Goal: Task Accomplishment & Management: Complete application form

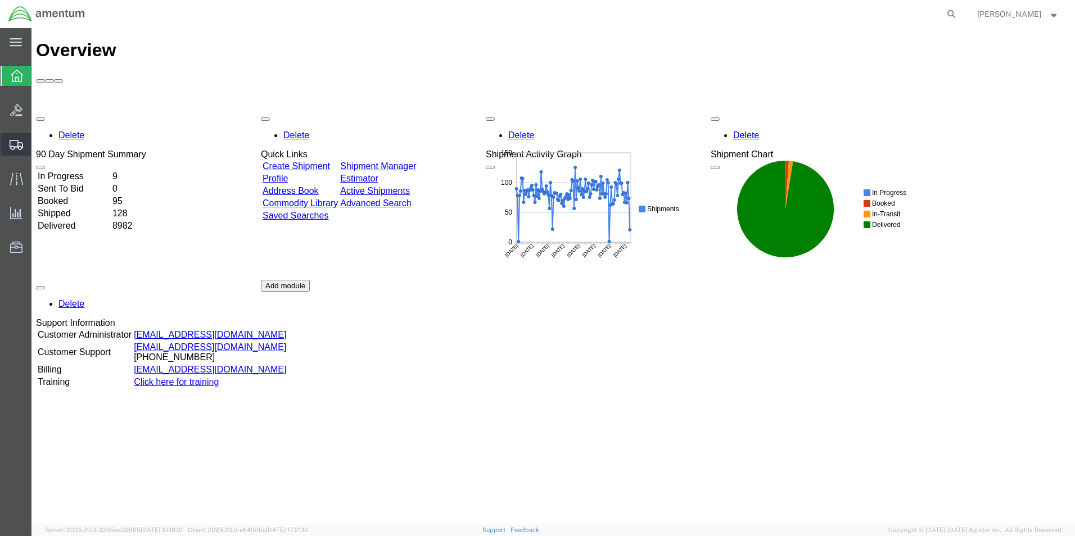
click at [0, 0] on span "Create Shipment" at bounding box center [0, 0] width 0 height 0
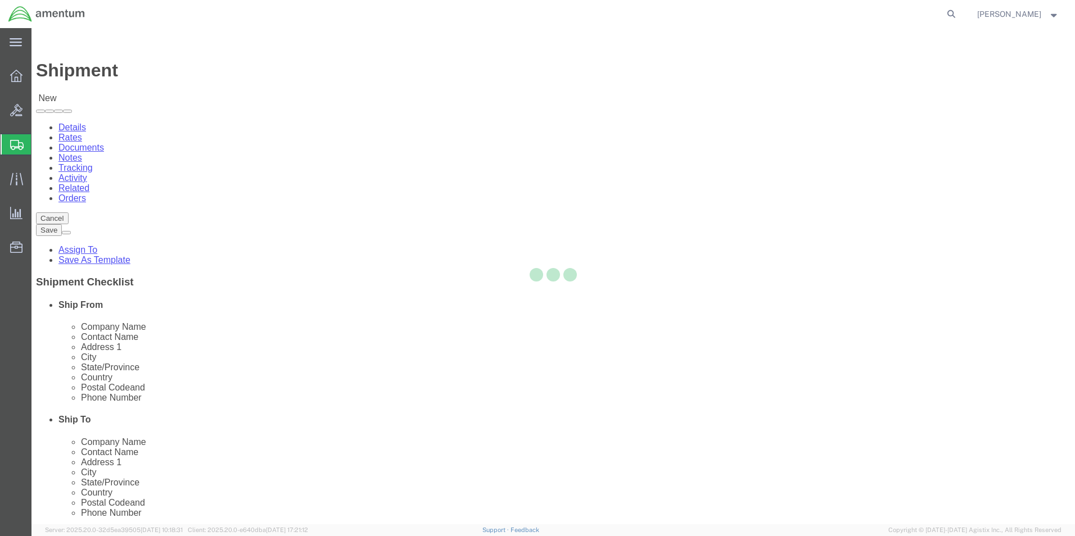
select select
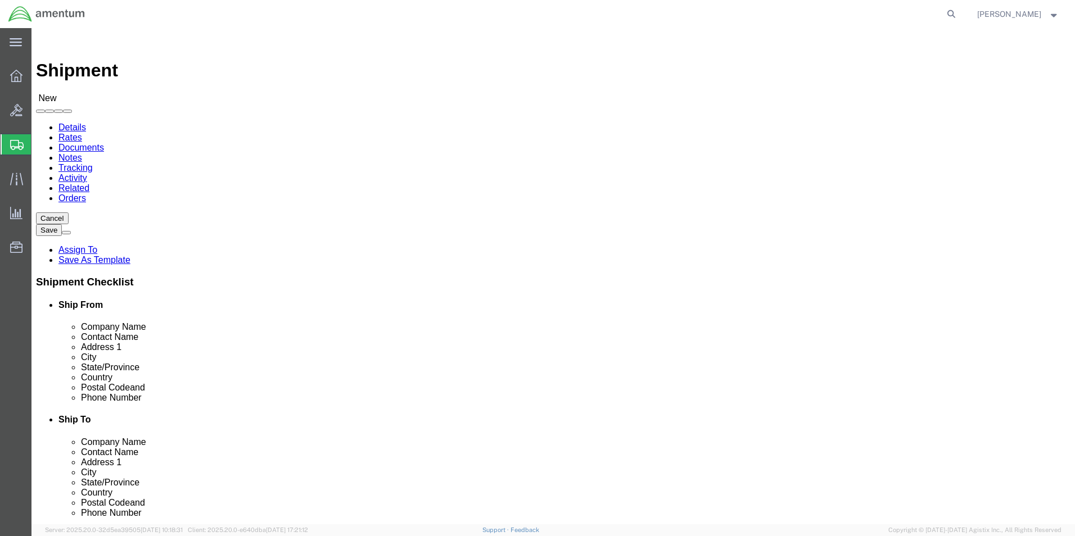
type input "ELP"
select select "49939"
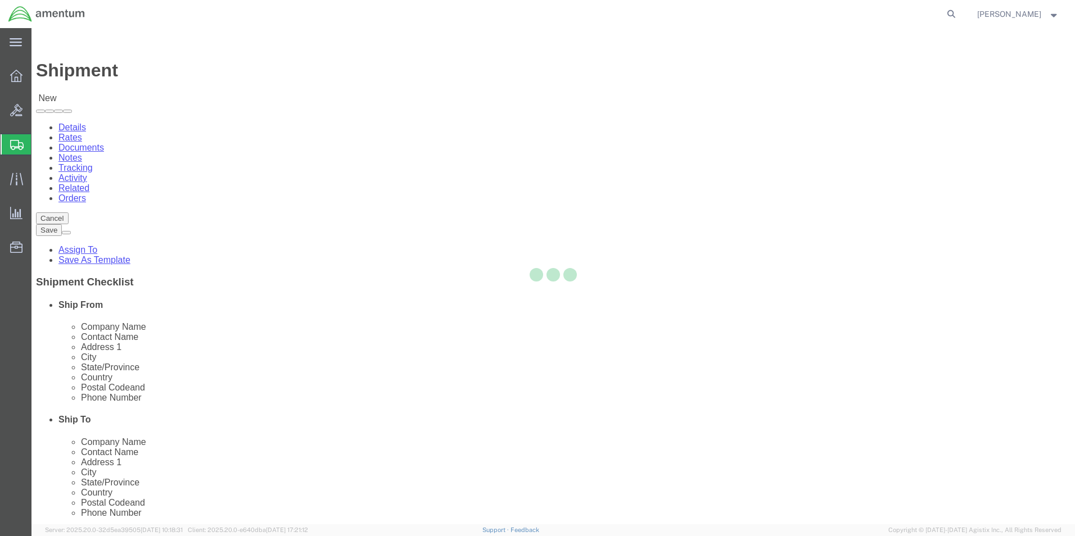
select select "[GEOGRAPHIC_DATA]"
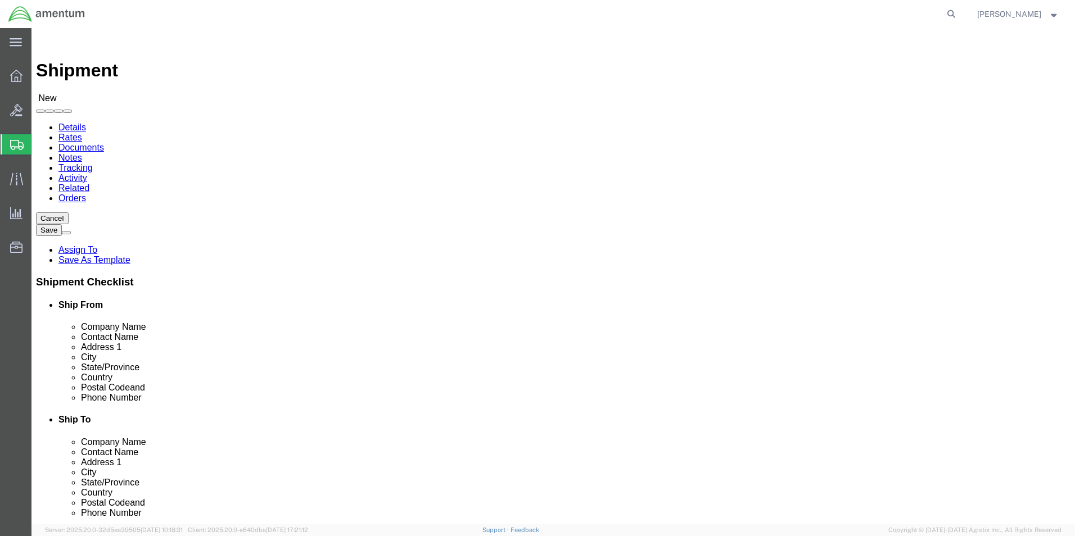
click div "Contact Name"
type input "[PERSON_NAME]"
click p "ELP - AMENTUM SERVICES, INC - ([PERSON_NAME]) [STREET_ADDRESS][PERSON_NAME]"
select select
select select "[GEOGRAPHIC_DATA]"
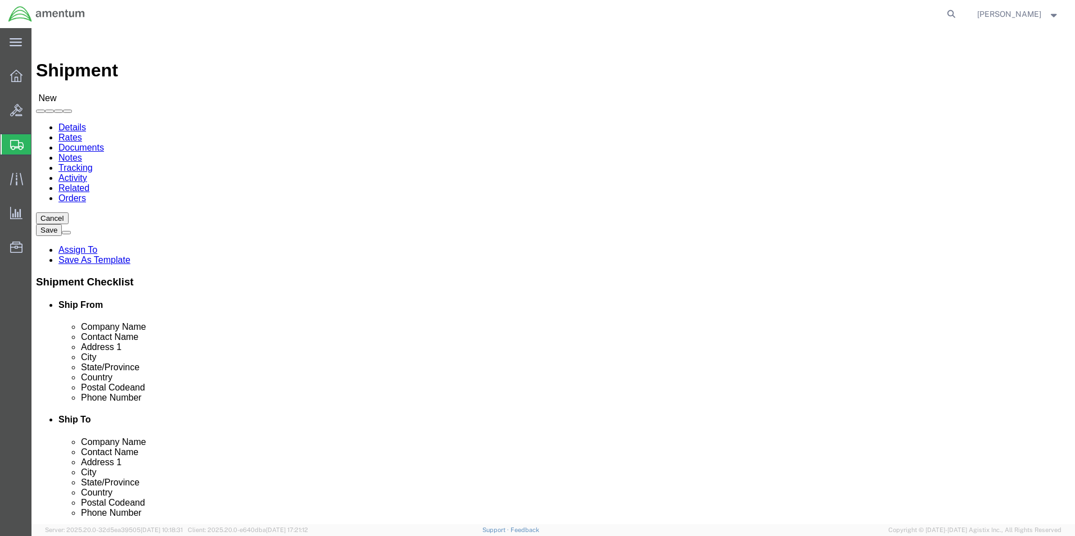
type input "[PERSON_NAME]"
click input "text"
click div "Location My Profile Location [PHONE_NUMBER] [PHONE_NUMBER] [PHONE_NUMBER] [PHON…"
click input "[PERSON_NAME][EMAIL_ADDRESS][PERSON_NAME][DOMAIN_NAME];"
paste input "[PERSON_NAME][EMAIL_ADDRESS][DOMAIN_NAME]"
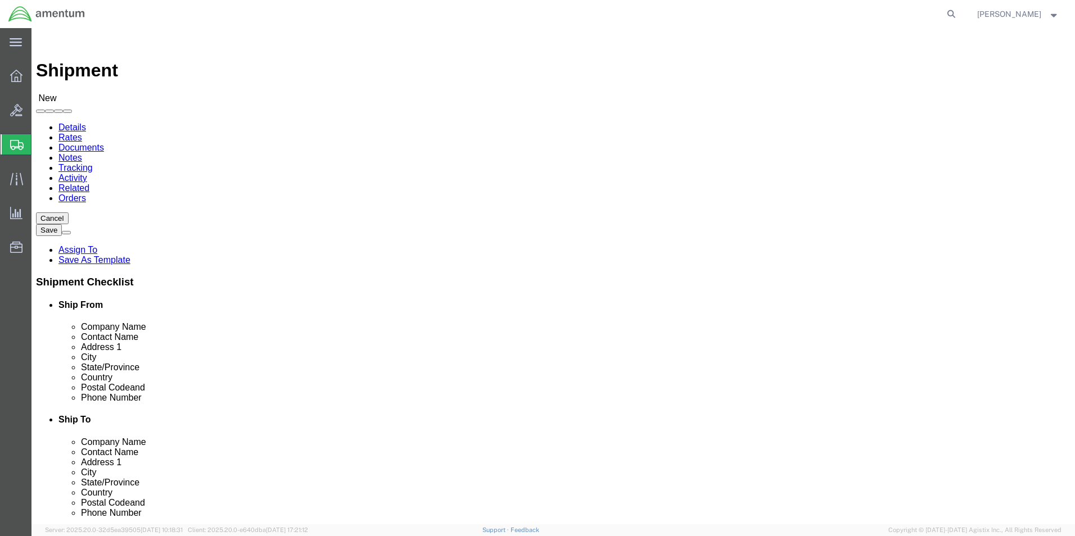
scroll to position [0, 97]
type input "[PERSON_NAME][EMAIL_ADDRESS][PERSON_NAME][DOMAIN_NAME];[DOMAIN_NAME][EMAIL_ADDR…"
type input "EJA"
select select "49930"
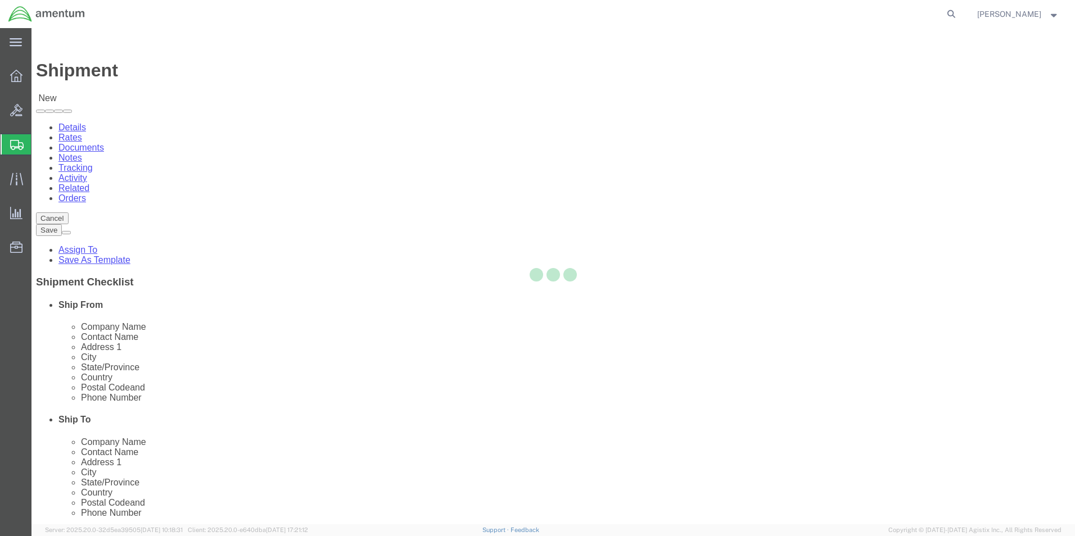
select select "FL"
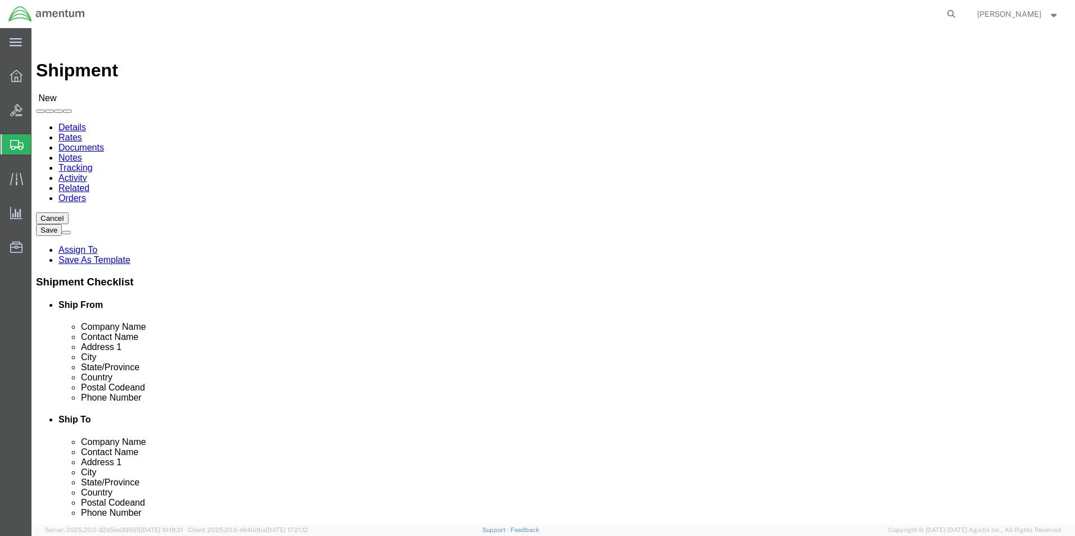
click input "text"
type input "EJA SUPPLY"
click input "text"
paste input "[DOMAIN_NAME][EMAIL_ADDRESS][PERSON_NAME][DOMAIN_NAME]"
type input "[DOMAIN_NAME][EMAIL_ADDRESS][PERSON_NAME][DOMAIN_NAME]"
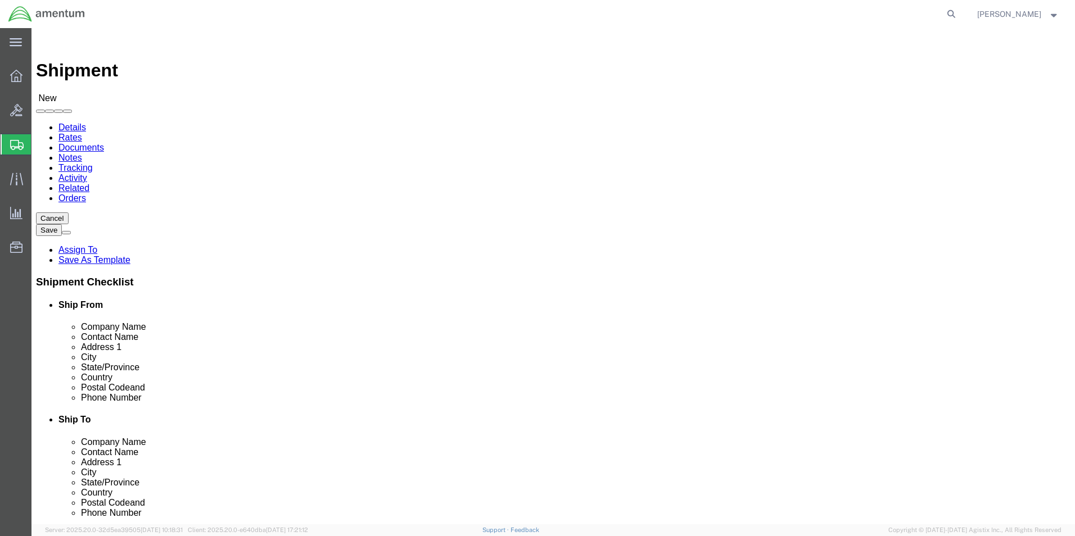
drag, startPoint x: 230, startPoint y: 230, endPoint x: 160, endPoint y: 231, distance: 69.7
click input "[PERSON_NAME]"
type input "J"
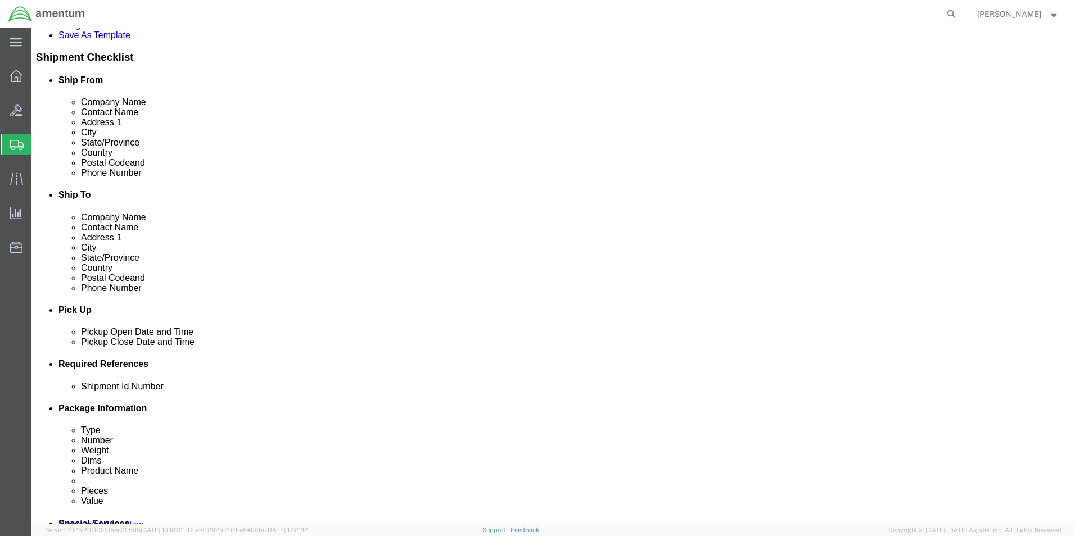
scroll to position [469, 0]
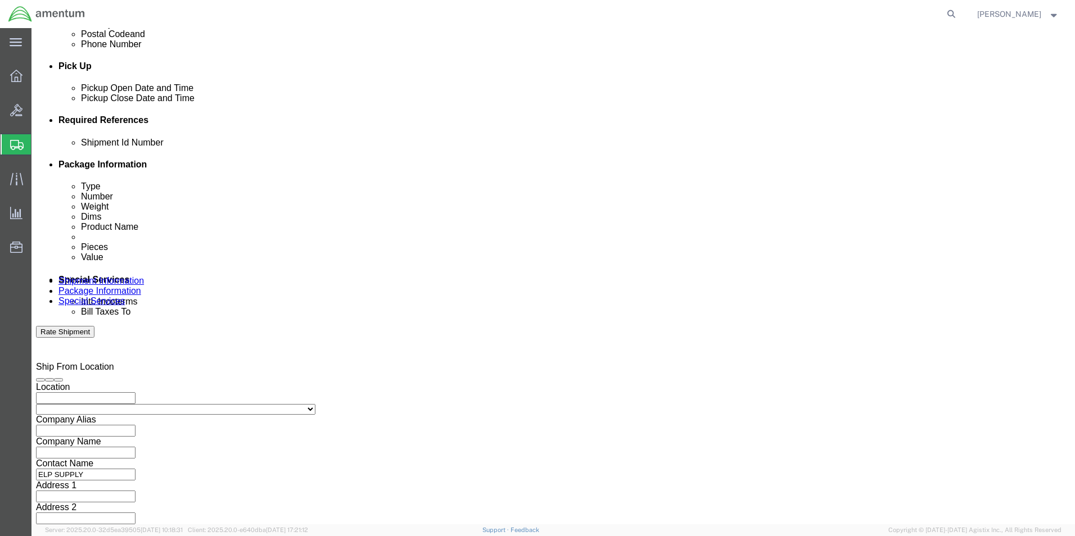
type input "ELP SUPPLY"
click select "Select Air Less than Truckload Multi-Leg Ocean Freight Rail Small Parcel Truckl…"
select select "SMAL"
click select "Select Air Less than Truckload Multi-Leg Ocean Freight Rail Small Parcel Truckl…"
click button "Add reference"
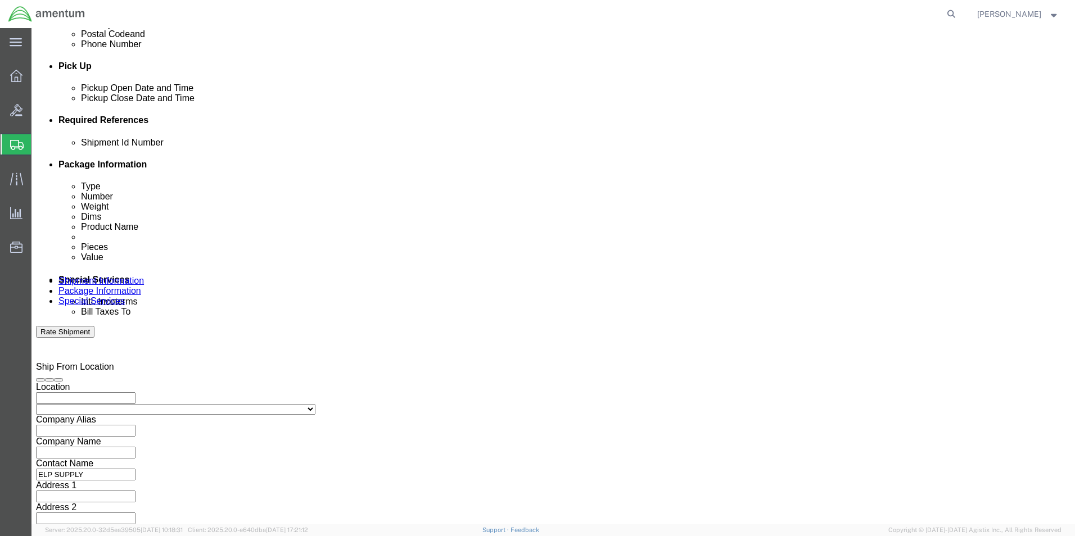
click button "Add reference"
click select "Select Account Type Activity ID Airline Appointment Number ASN Batch Request # …"
select select "DEPT"
click select "Select Account Type Activity ID Airline Appointment Number ASN Batch Request # …"
click input "text"
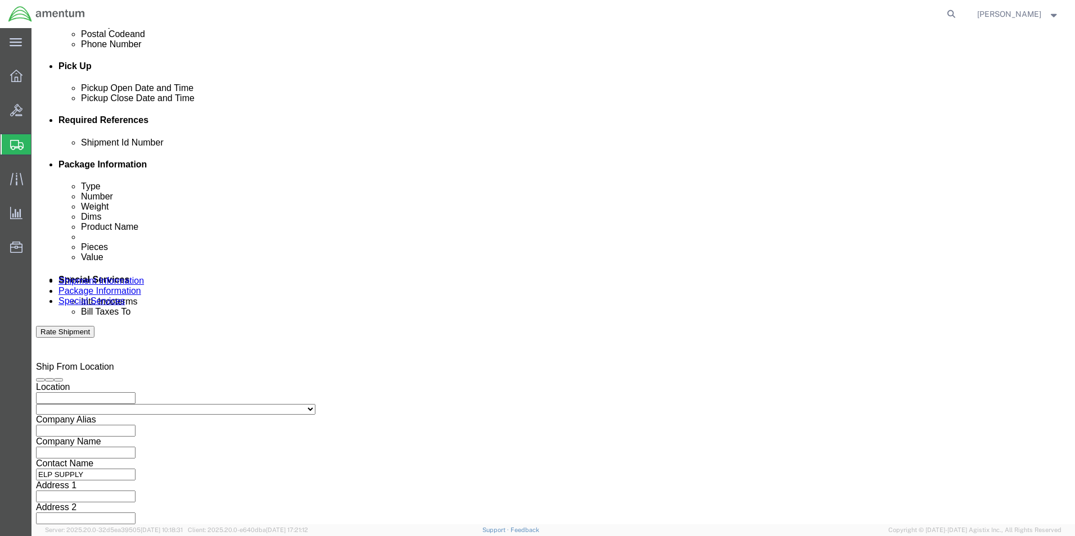
type input "CBP"
click input "text"
type input "10/8"
click select "Select Account Type Activity ID Airline Appointment Number ASN Batch Request # …"
select select "CUSTREF"
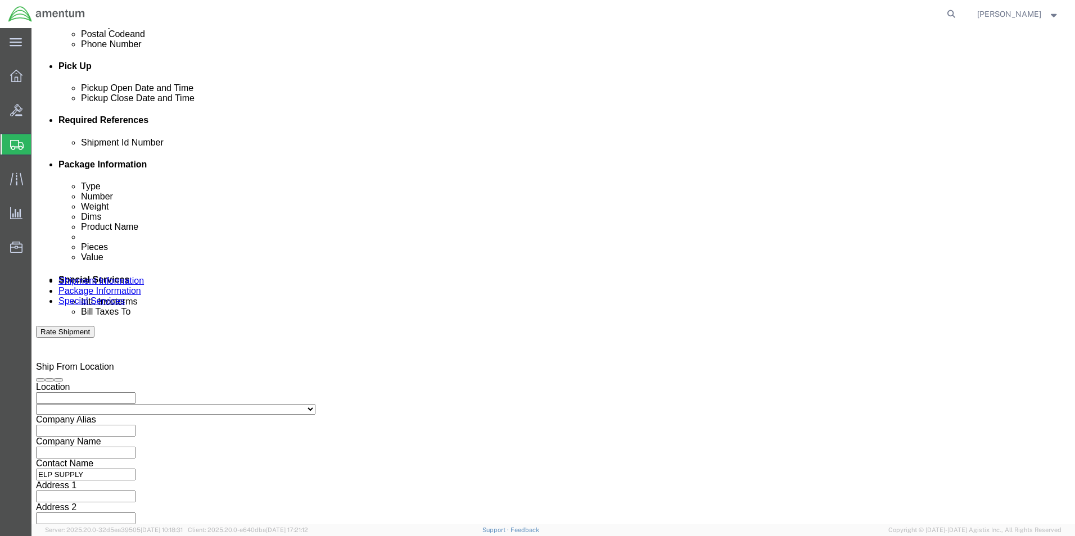
click select "Select Account Type Activity ID Airline Appointment Number ASN Batch Request # …"
click input "text"
type input "SN:054202"
click button "Continue"
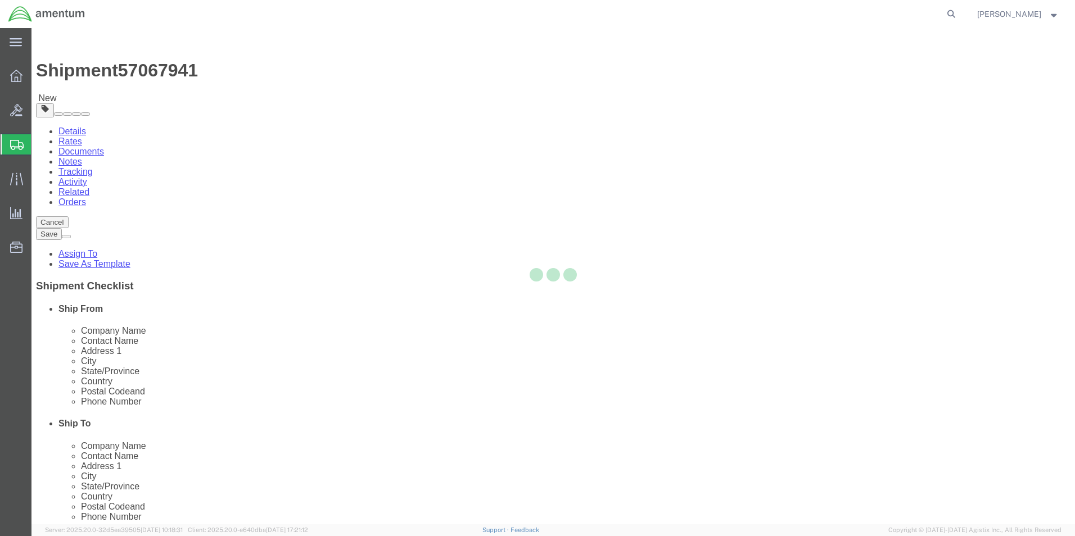
select select "YRPK"
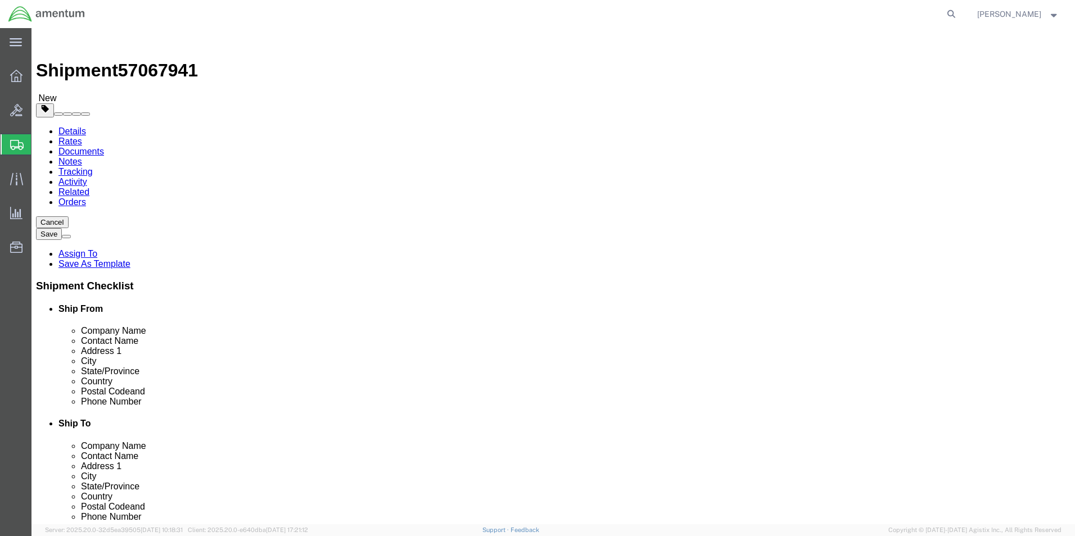
click input "text"
type input "18"
type input "12"
click input "0.00"
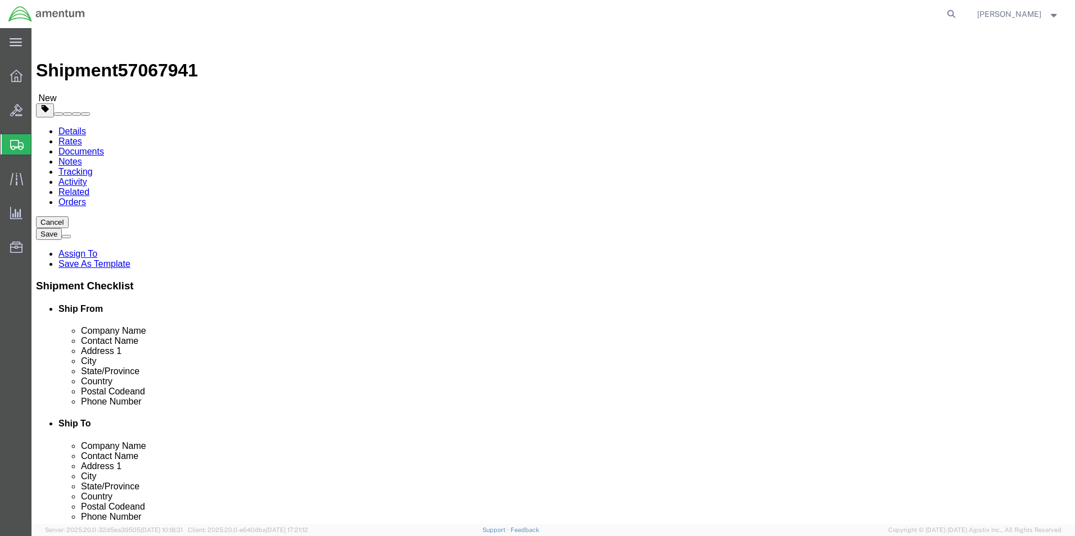
type input "17.500"
click link "Add Content"
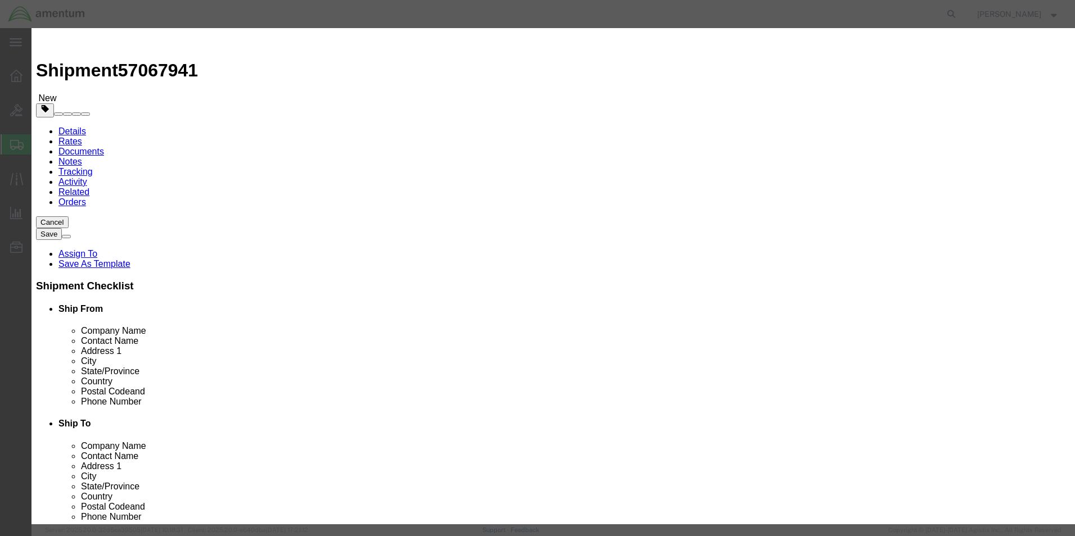
click input "text"
type input "light"
click h3 "Add content"
click input "0"
type input "1"
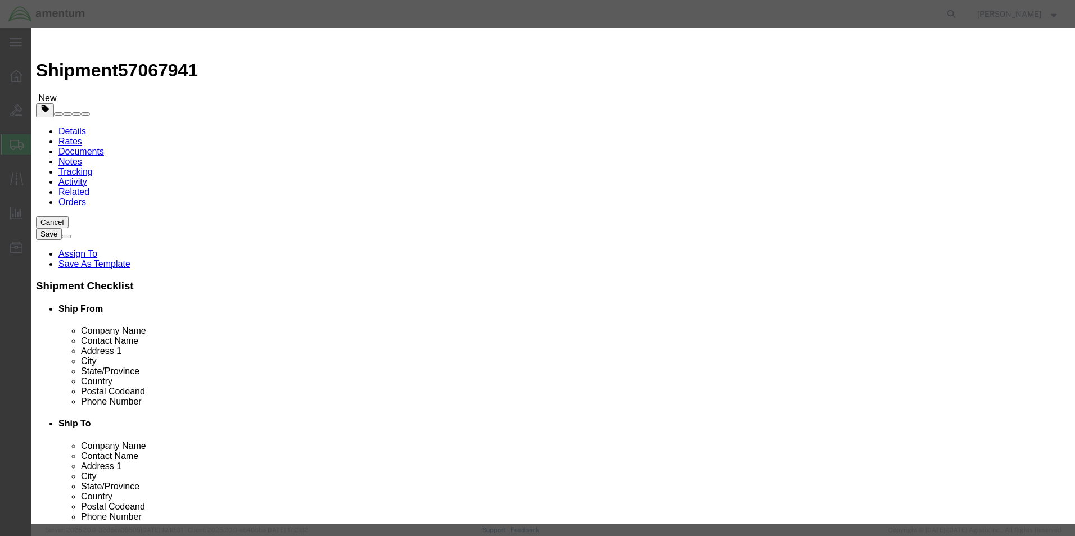
click div "Commodity library"
click input "text"
type input "3000"
click h3 "Add content"
click button "Save & Close"
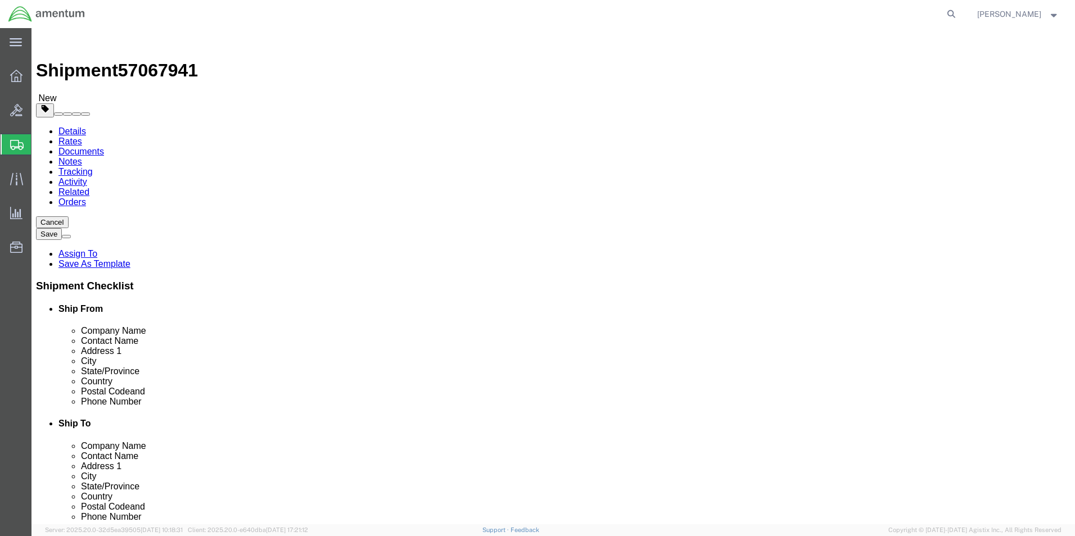
click button "Continue"
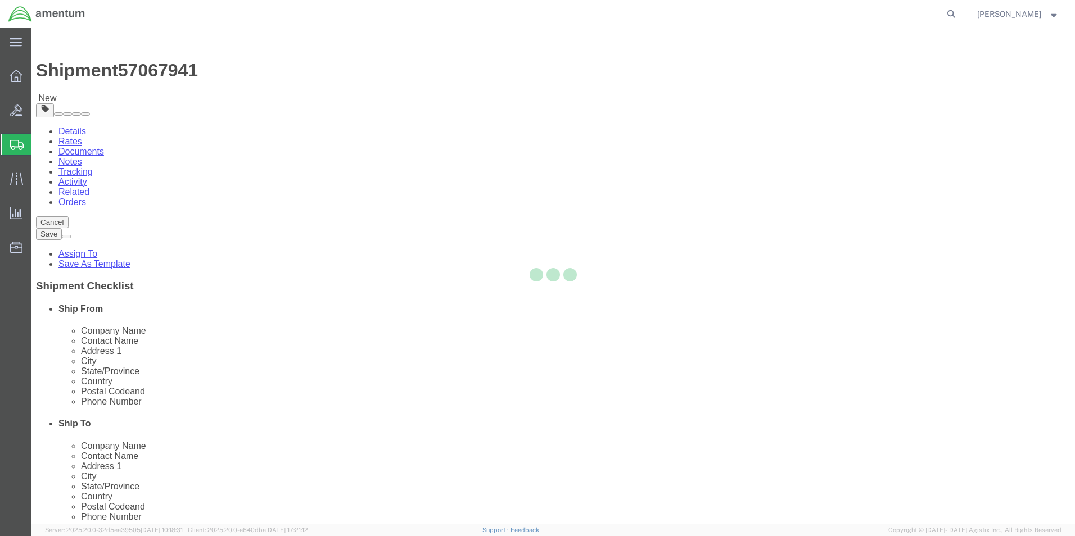
select select
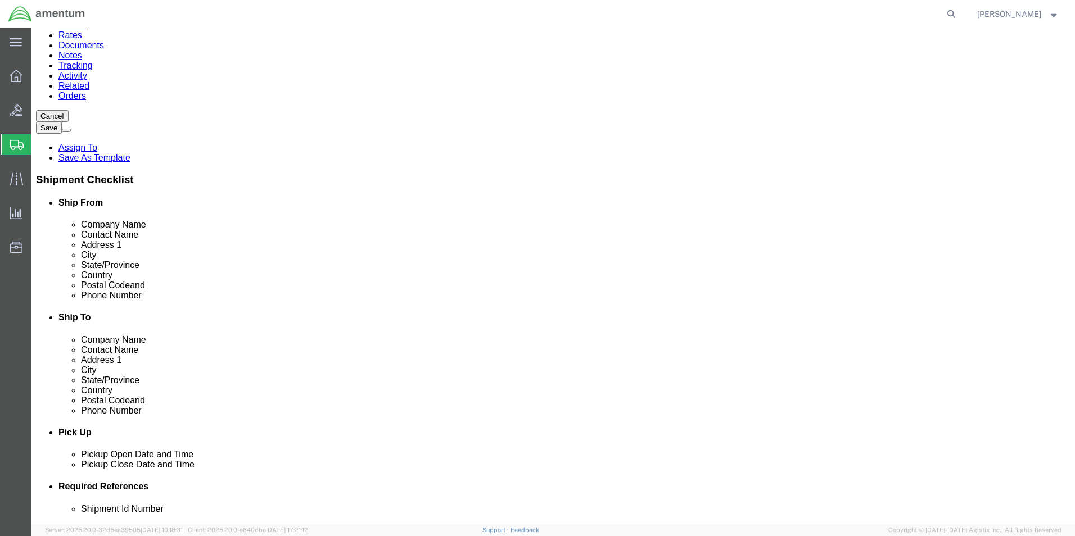
scroll to position [225, 0]
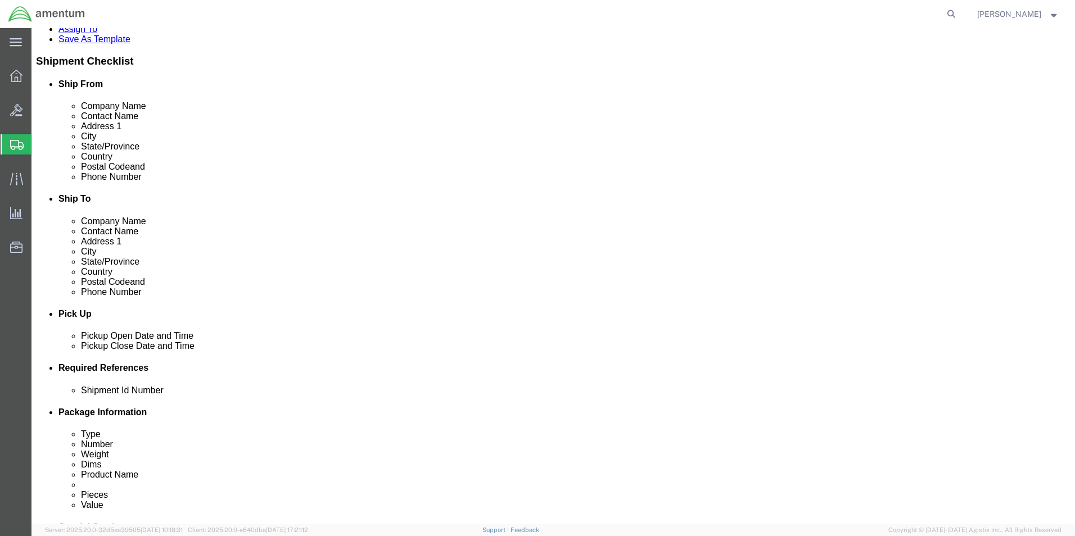
click select "Select Buyer Cost Center Department Operations Number Order Number Sales Person"
select select "COSTCENTER"
click select "Select Buyer Cost Center Department Operations Number Order Number Sales Person"
type input "6118.04.03"
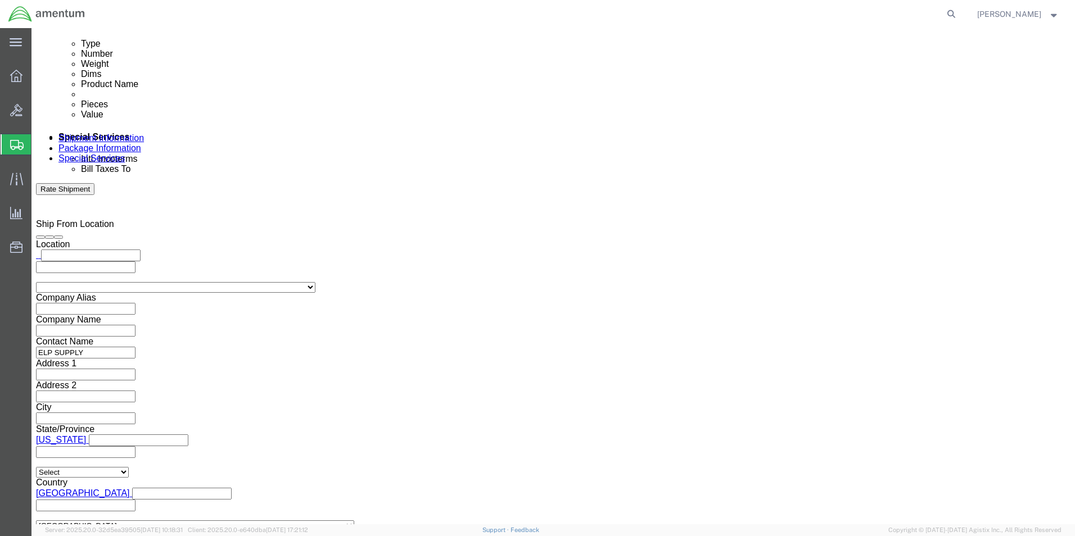
scroll to position [618, 0]
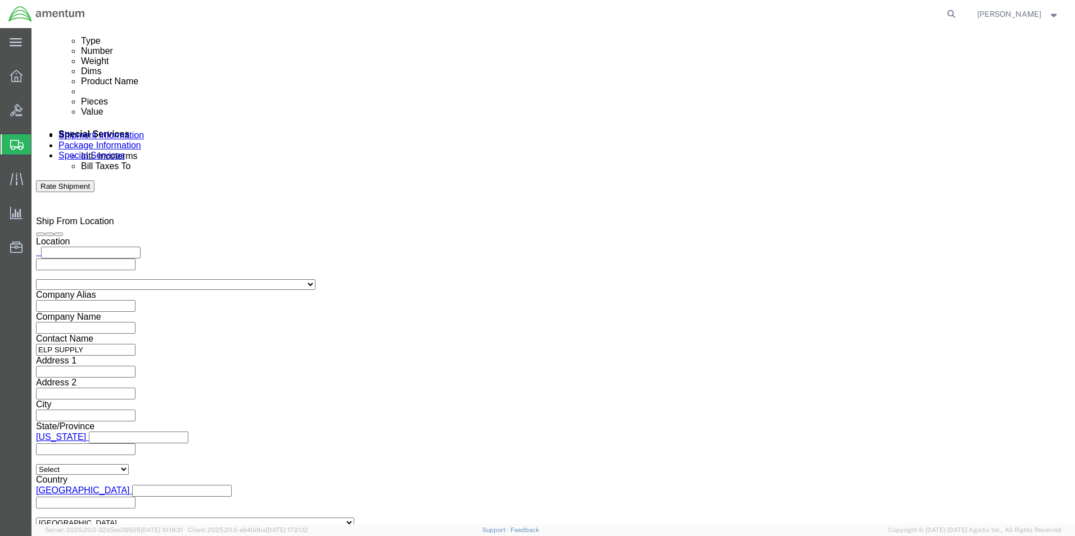
click button "Rate Shipment"
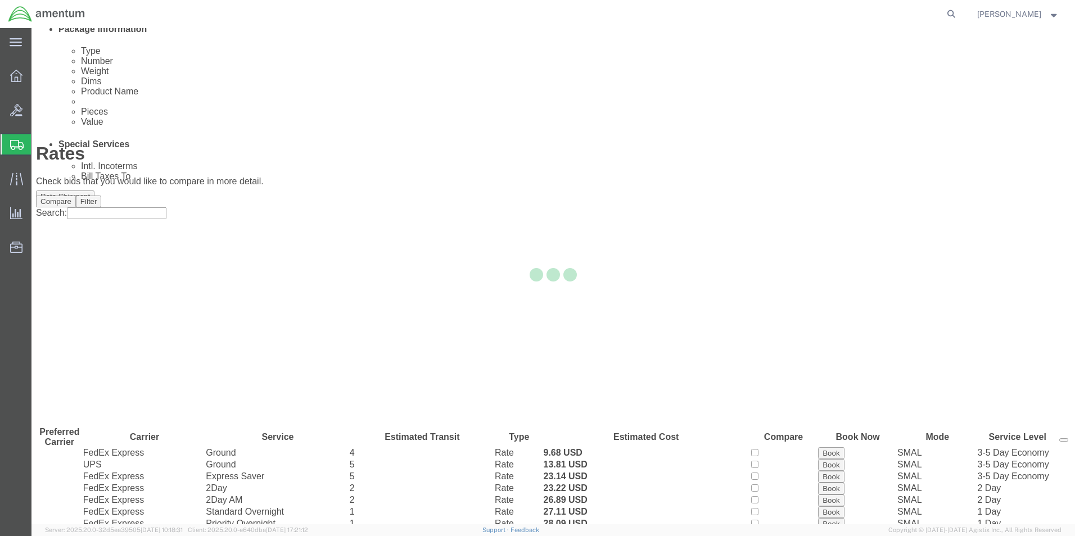
scroll to position [24, 0]
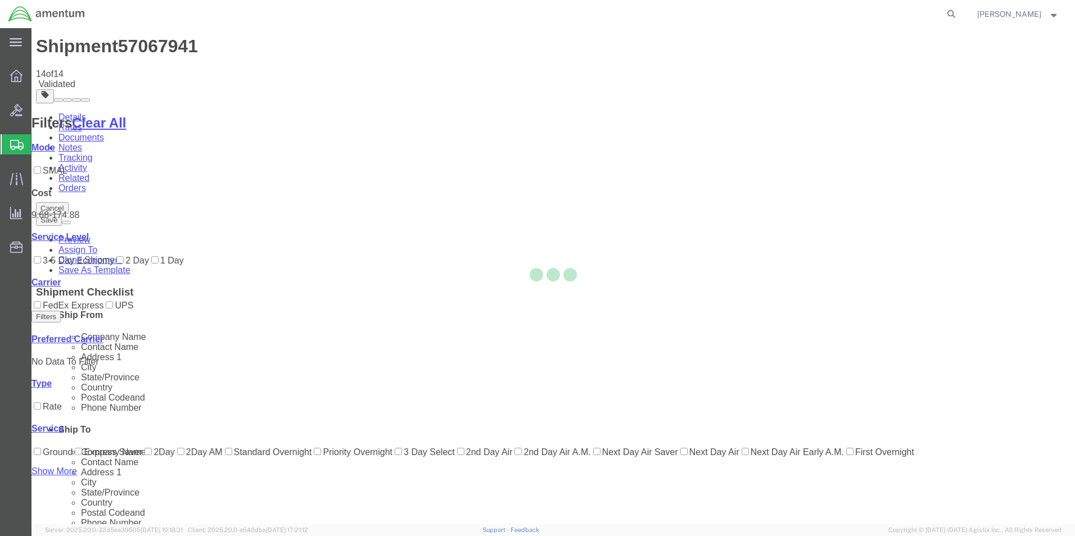
scroll to position [0, 0]
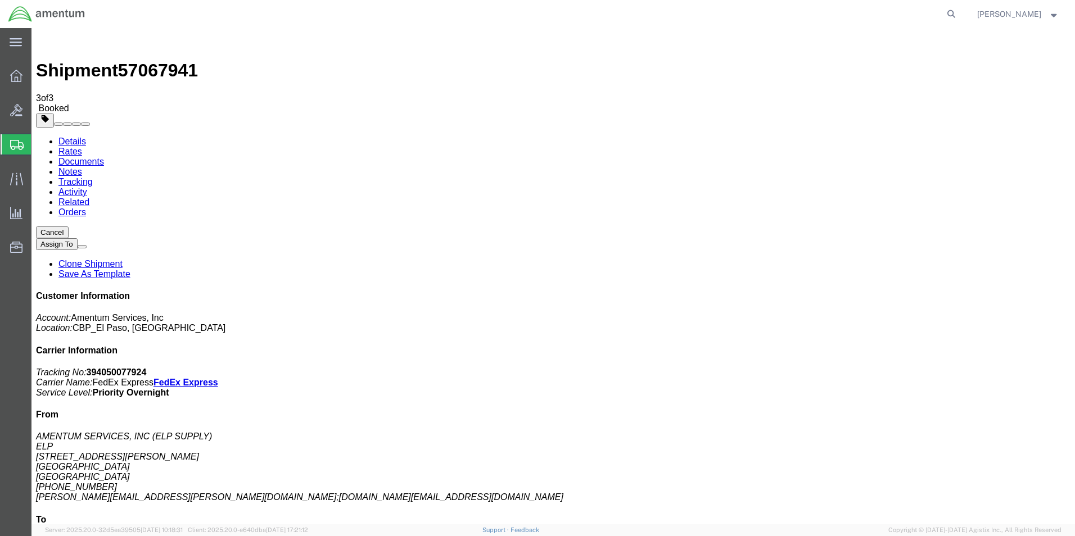
drag, startPoint x: 107, startPoint y: 202, endPoint x: 856, endPoint y: 145, distance: 750.9
drag, startPoint x: 972, startPoint y: 173, endPoint x: 919, endPoint y: 177, distance: 53.5
click at [919, 368] on p "Tracking No: 394050077924 Carrier Name: FedEx Express FedEx Express Service Lev…" at bounding box center [553, 383] width 1034 height 30
copy b "394050077924"
